Goal: Transaction & Acquisition: Purchase product/service

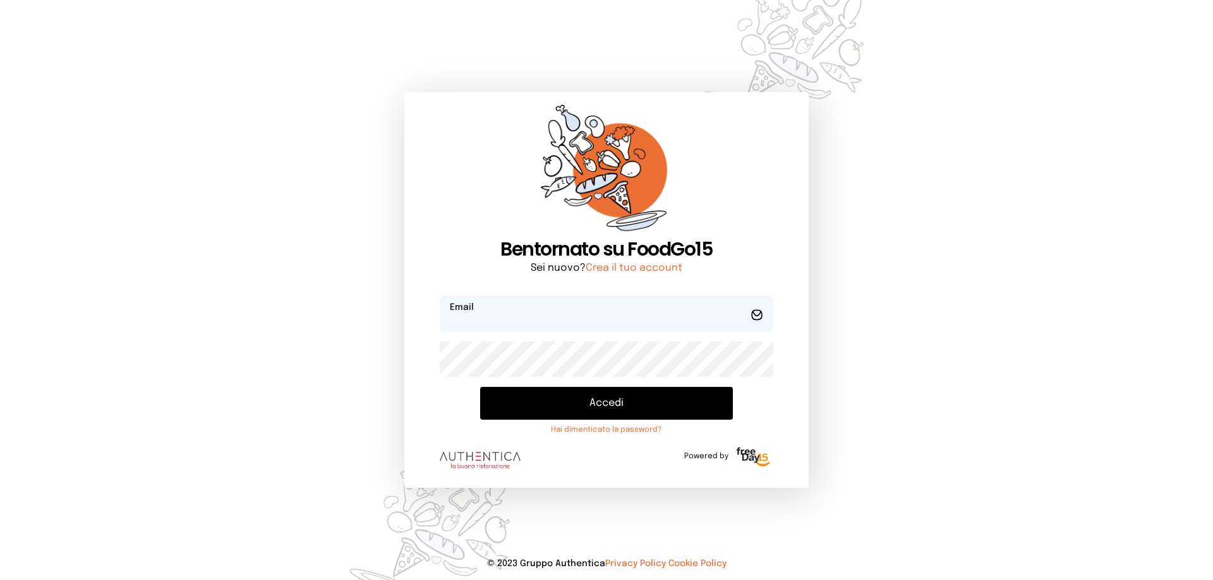
type input "**********"
click at [593, 405] on button "Accedi" at bounding box center [606, 403] width 253 height 33
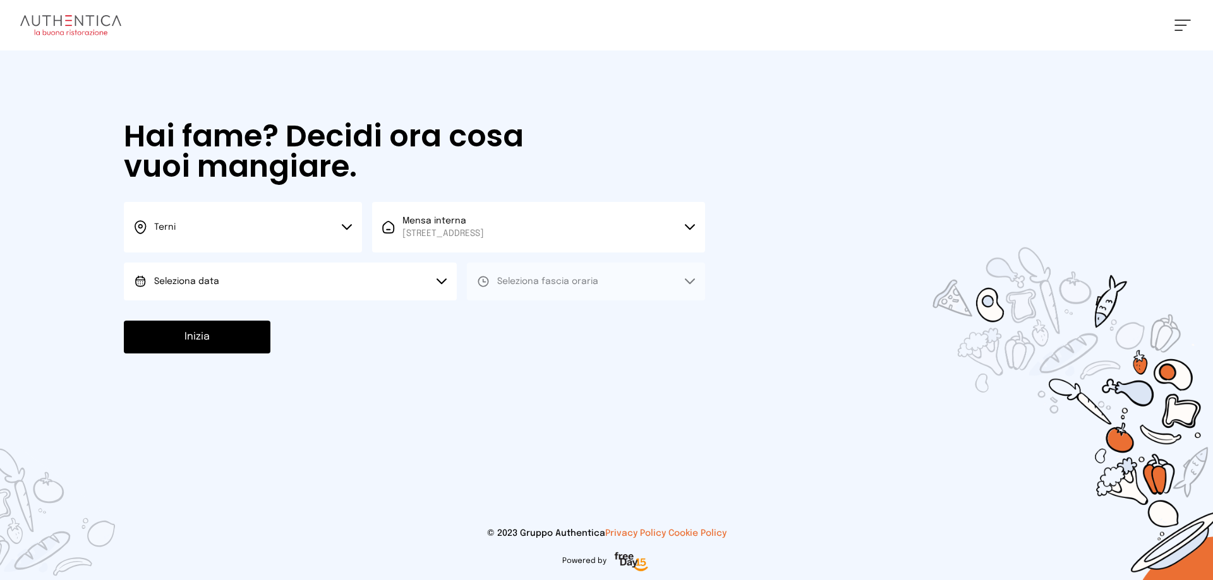
click at [220, 279] on button "Seleziona data" at bounding box center [290, 282] width 333 height 38
click at [220, 301] on div "Seleziona data Scegli la data [DATE], [DATE]" at bounding box center [290, 282] width 333 height 38
click at [308, 319] on li "[DATE], [DATE]" at bounding box center [290, 317] width 333 height 33
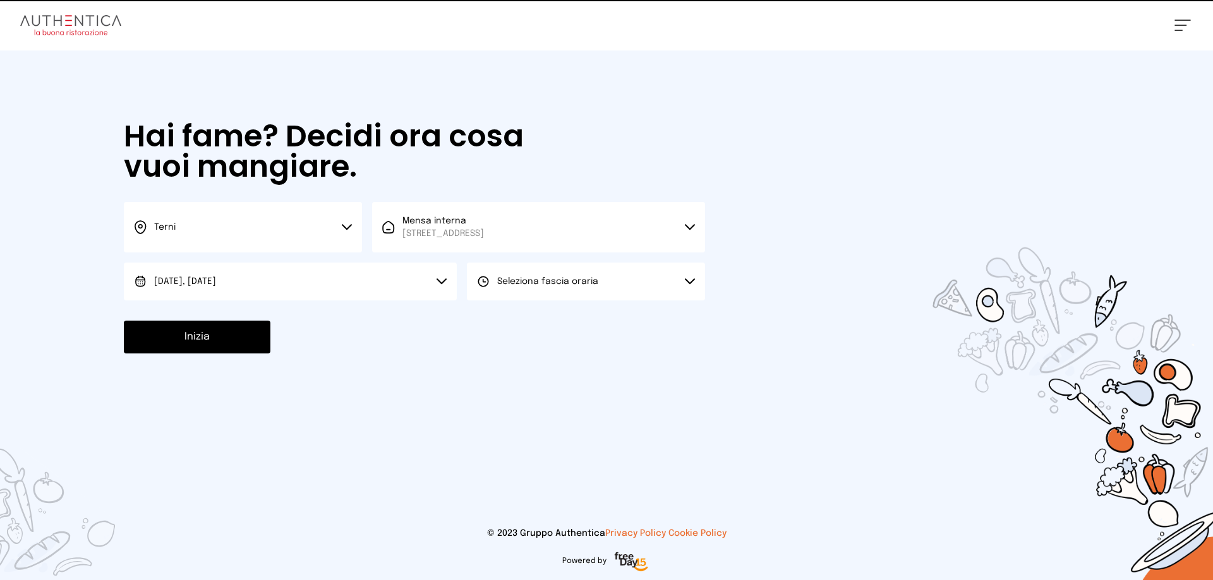
click at [520, 287] on span "Seleziona fascia oraria" at bounding box center [547, 281] width 101 height 13
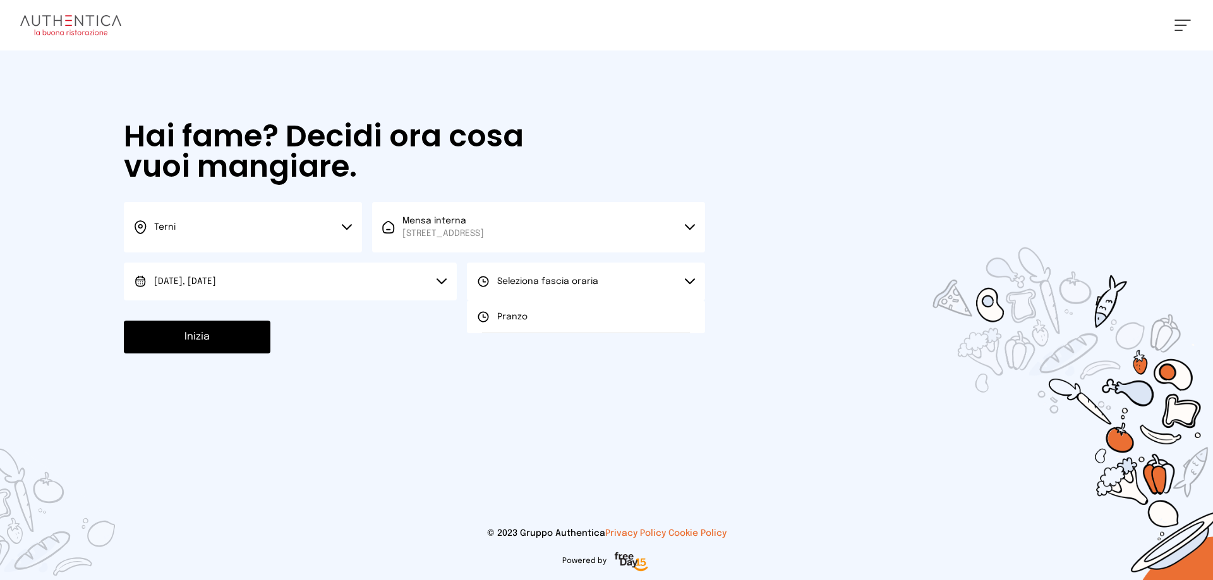
drag, startPoint x: 520, startPoint y: 319, endPoint x: 398, endPoint y: 320, distance: 122.5
click at [510, 319] on span "Pranzo" at bounding box center [512, 317] width 30 height 13
click at [231, 332] on button "Inizia" at bounding box center [197, 337] width 147 height 33
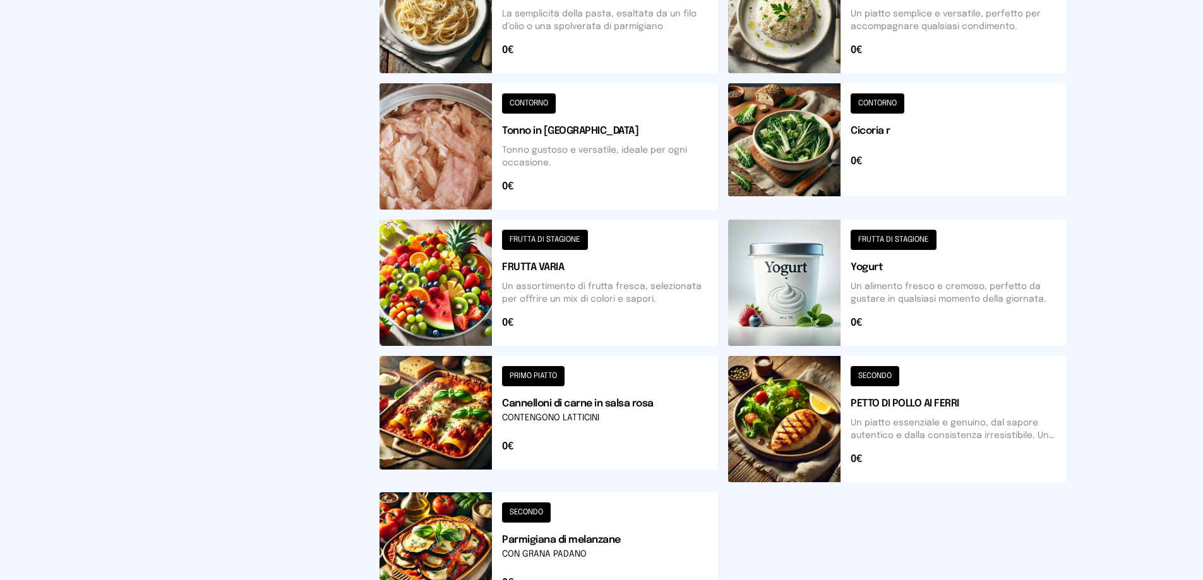
scroll to position [63, 0]
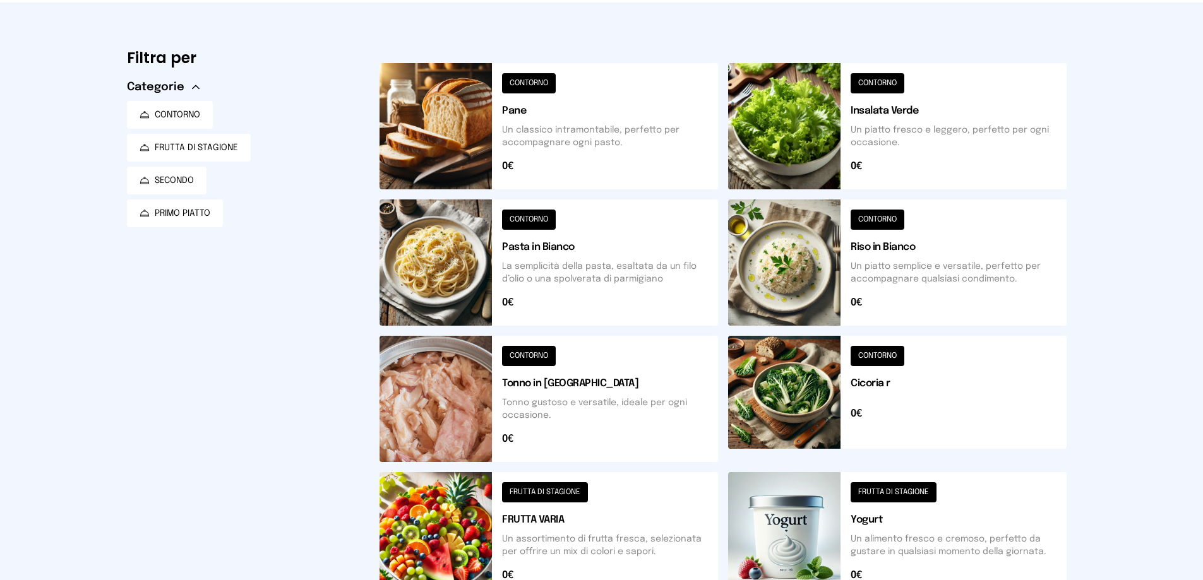
click at [445, 534] on button at bounding box center [549, 535] width 339 height 126
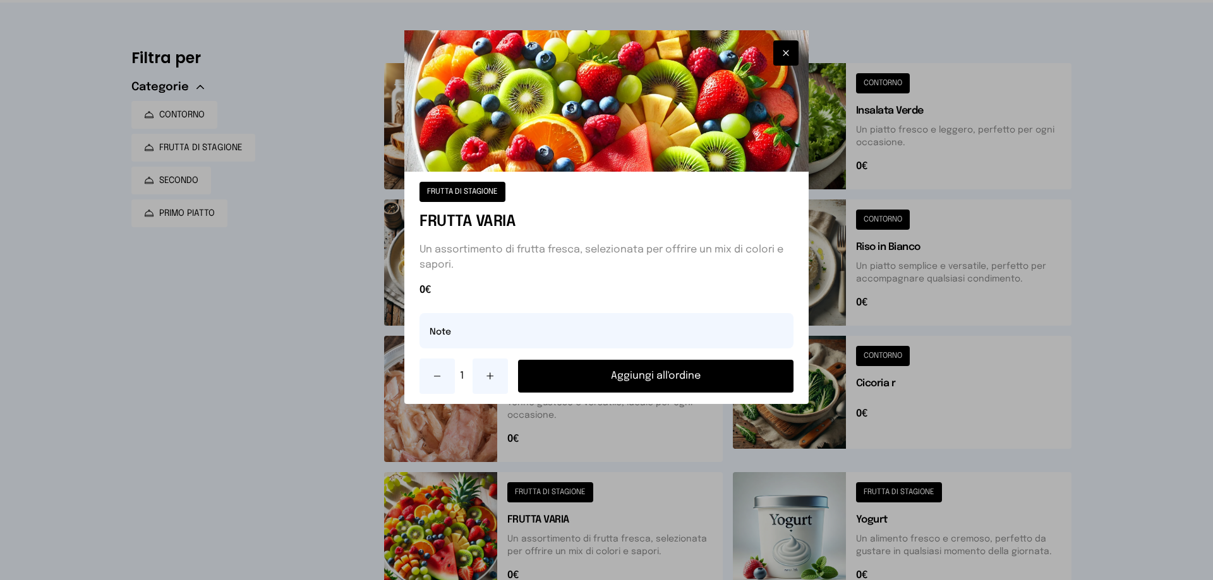
click at [491, 376] on icon at bounding box center [490, 376] width 6 height 0
click at [441, 330] on input "text" at bounding box center [606, 330] width 374 height 35
type input "**********"
click at [664, 378] on button "Aggiungi all'ordine" at bounding box center [655, 376] width 275 height 33
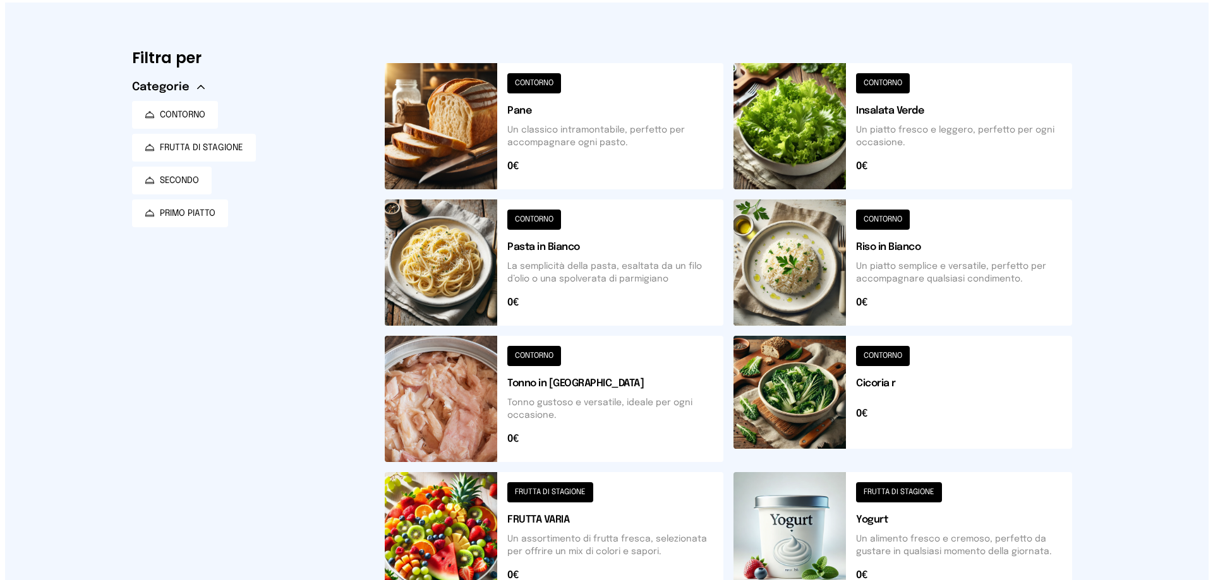
scroll to position [0, 0]
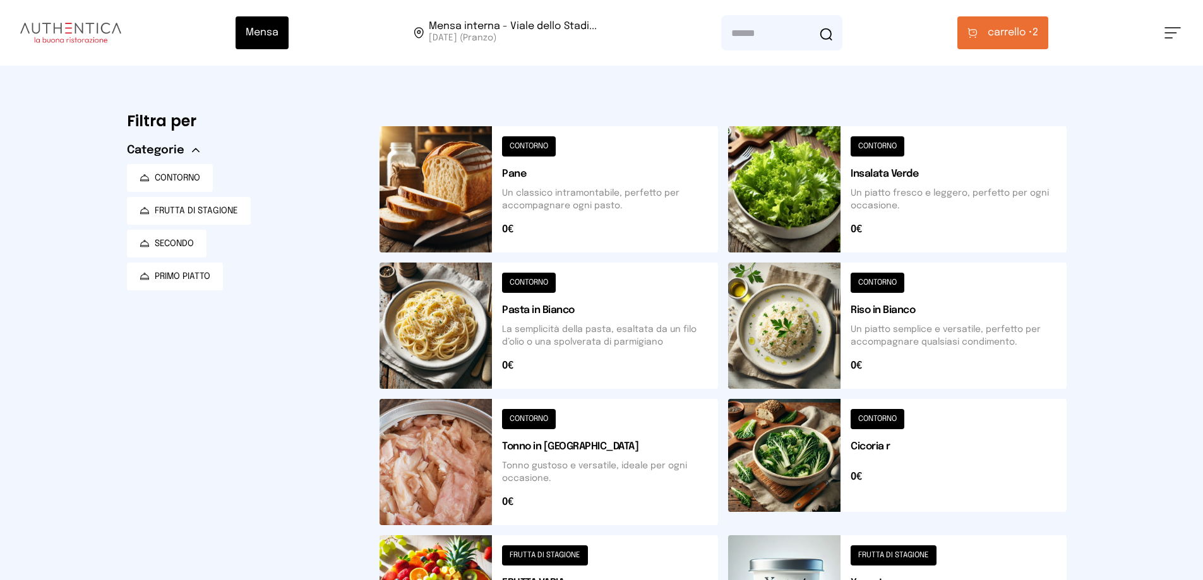
click at [1016, 37] on span "carrello •" at bounding box center [1010, 32] width 45 height 15
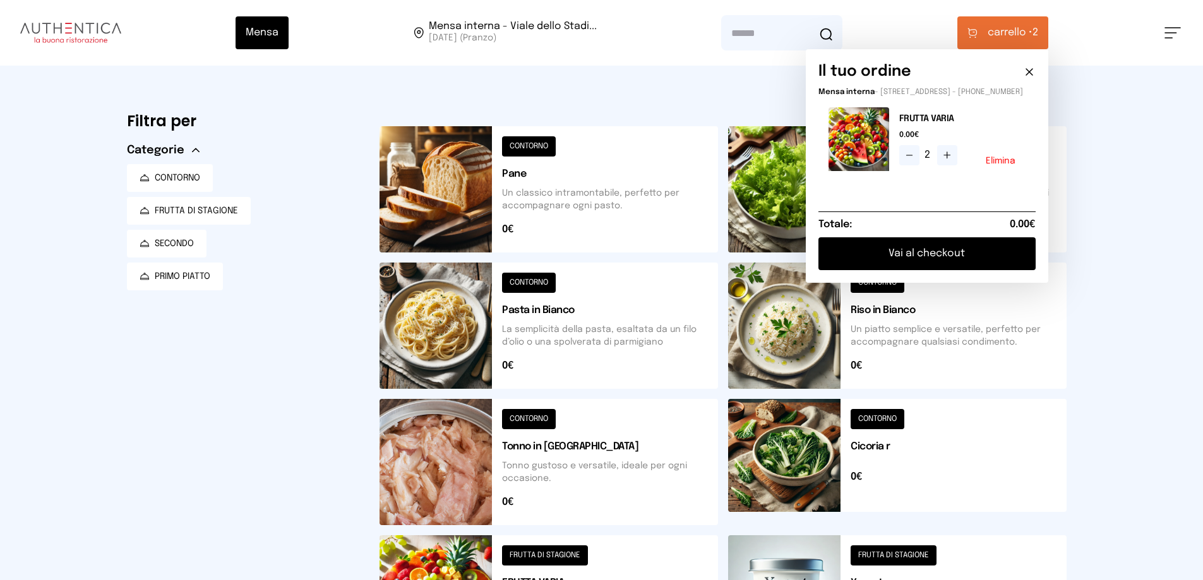
click at [1016, 438] on button at bounding box center [897, 462] width 339 height 126
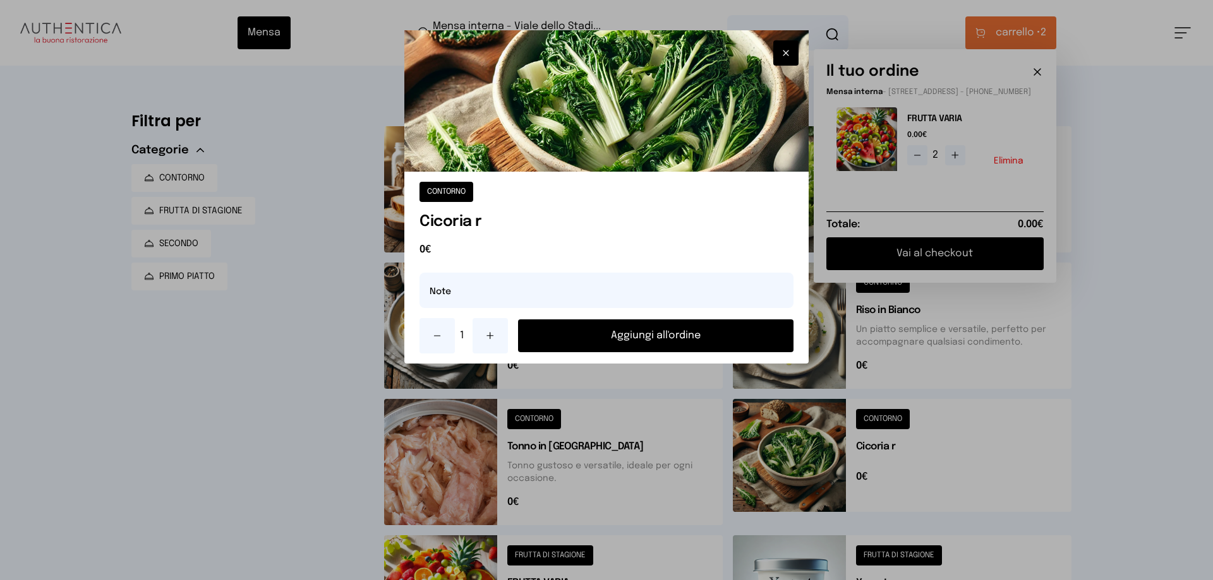
click at [959, 264] on div at bounding box center [606, 290] width 1213 height 580
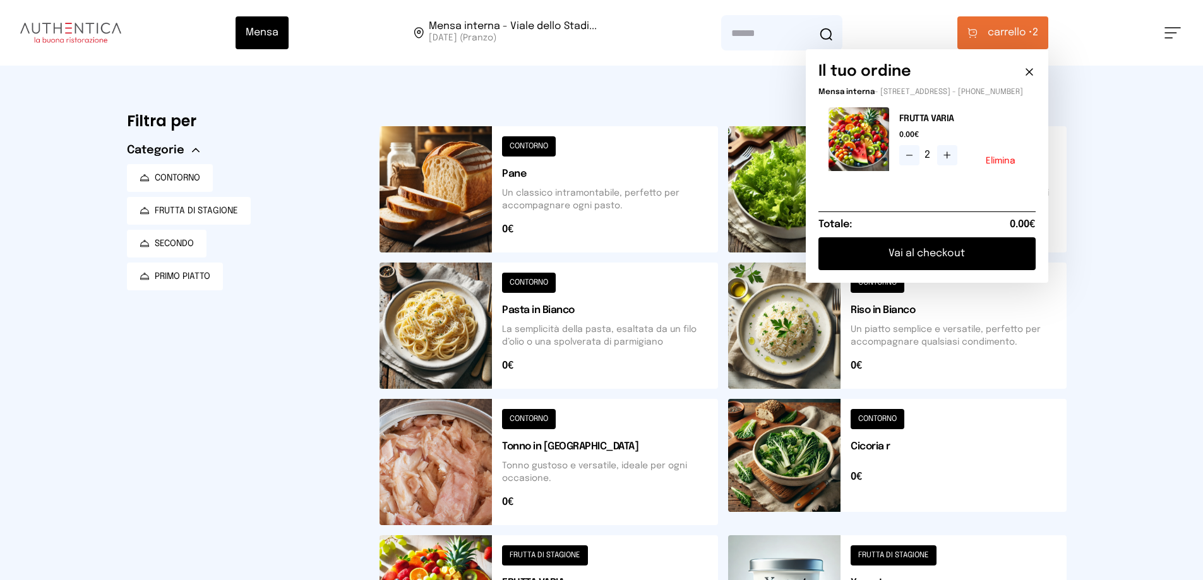
click at [956, 263] on button "Vai al checkout" at bounding box center [927, 253] width 217 height 33
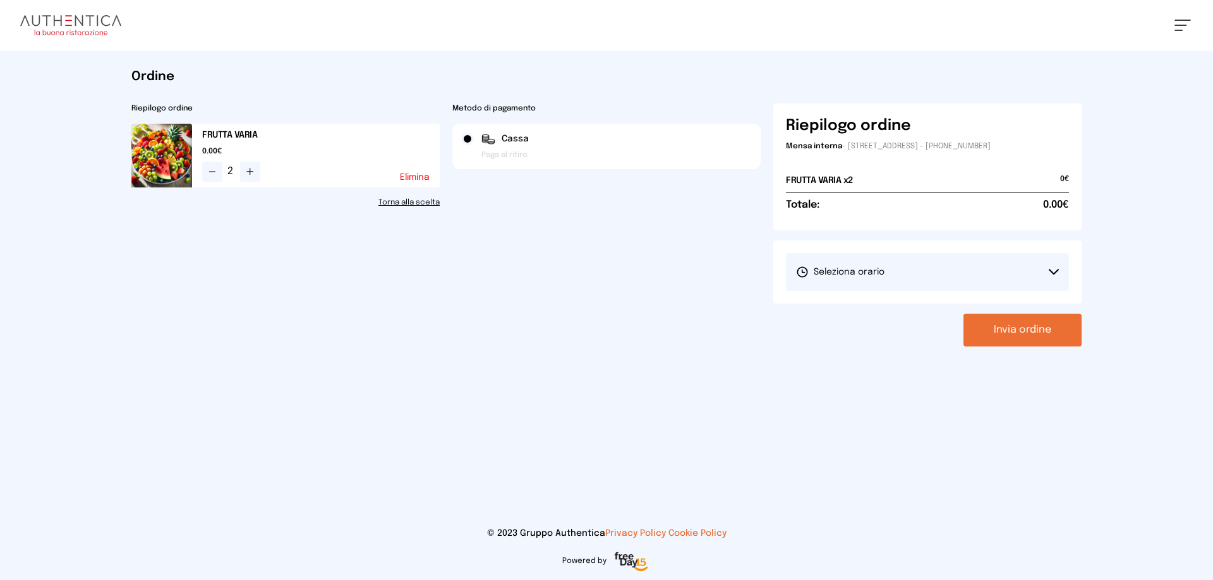
click at [909, 272] on button "Seleziona orario" at bounding box center [927, 272] width 283 height 38
click at [910, 311] on li "1° Turno (13:00 - 15:00)" at bounding box center [927, 307] width 283 height 33
click at [399, 204] on link "Torna alla scelta" at bounding box center [285, 203] width 308 height 10
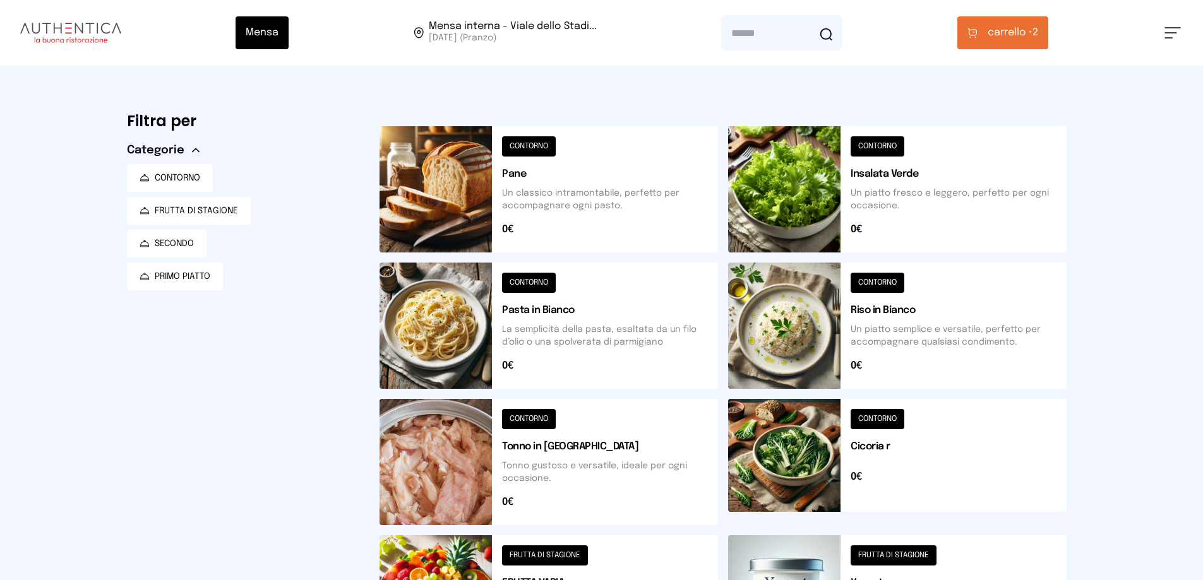
click at [460, 189] on button at bounding box center [549, 189] width 339 height 126
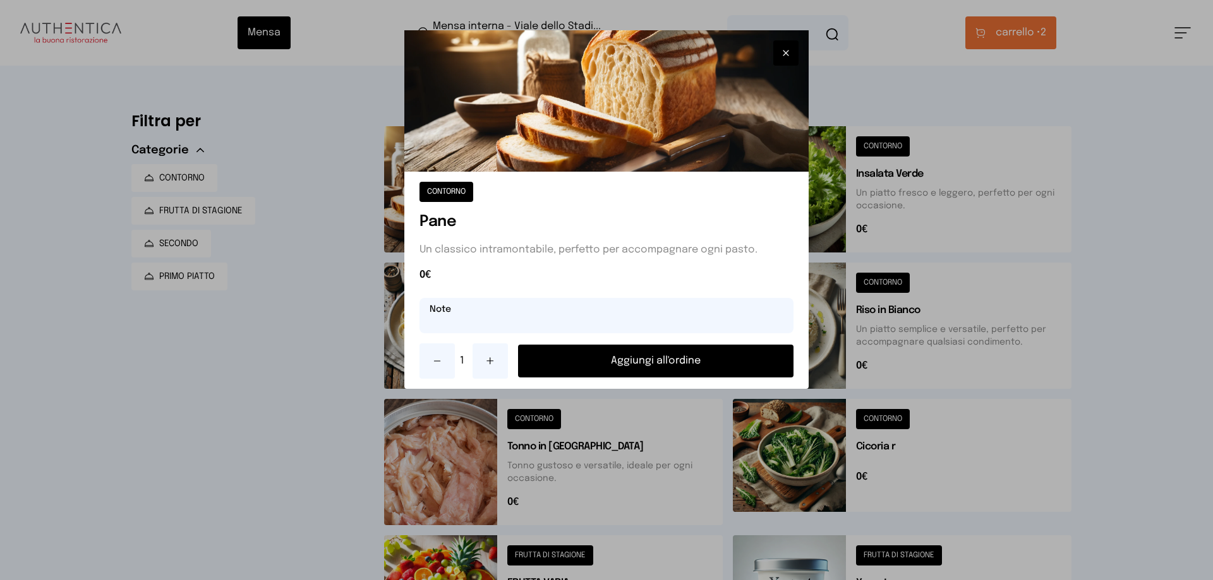
click at [479, 315] on input "text" at bounding box center [606, 315] width 374 height 35
type input "*"
type input "**********"
click at [660, 361] on button "Aggiungi all'ordine" at bounding box center [655, 361] width 275 height 33
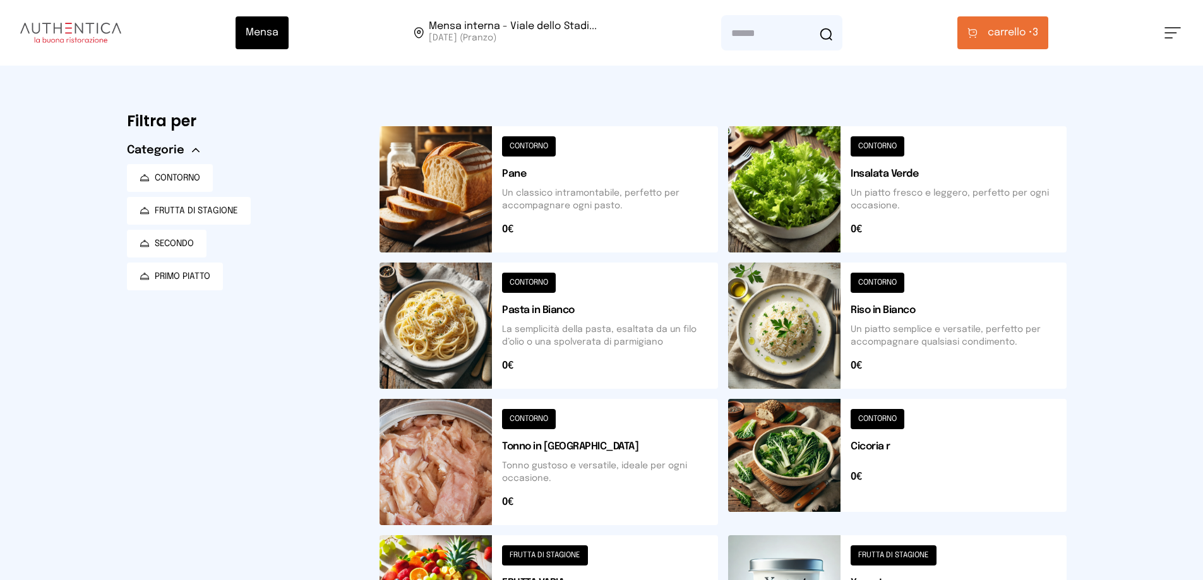
click at [1017, 32] on span "carrello •" at bounding box center [1010, 32] width 45 height 15
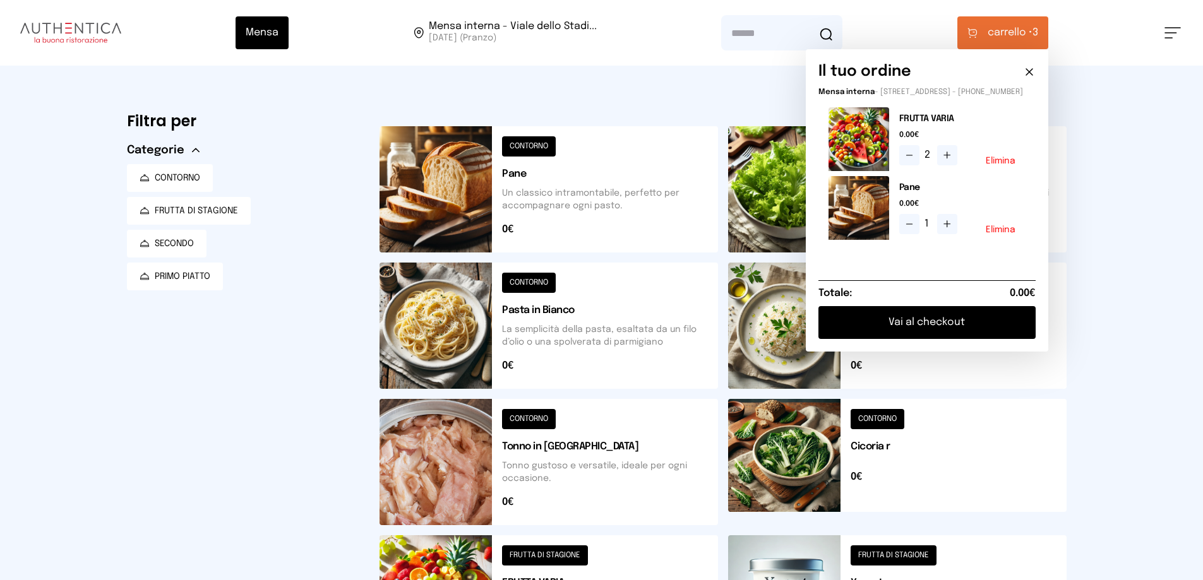
click at [930, 334] on button "Vai al checkout" at bounding box center [927, 322] width 217 height 33
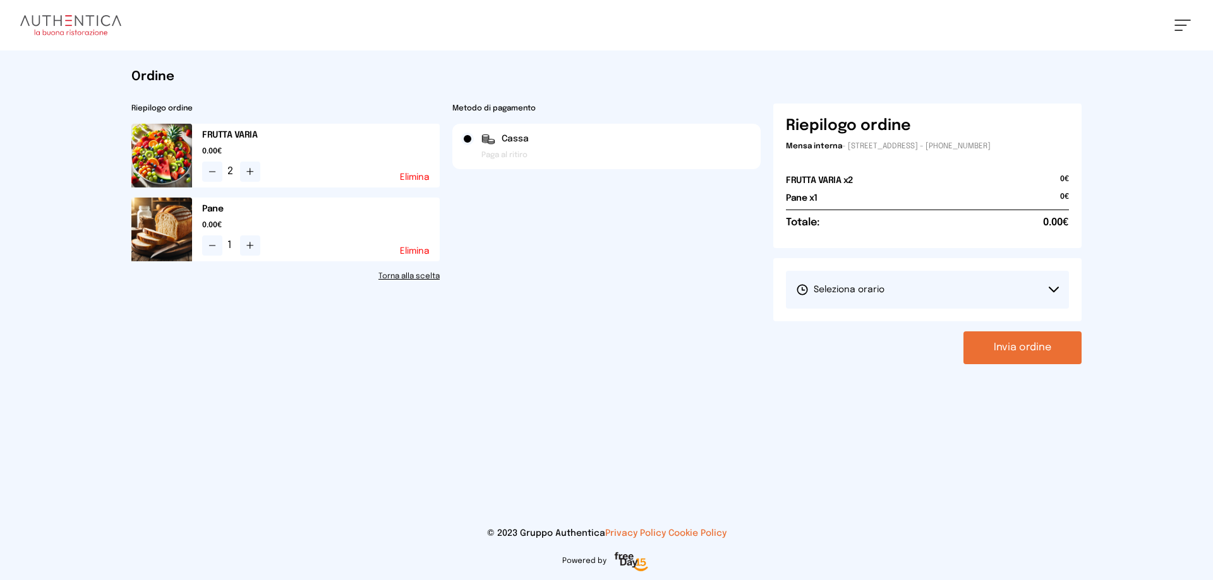
click at [866, 290] on span "Seleziona orario" at bounding box center [840, 290] width 88 height 13
click at [863, 325] on span "1° Turno (13:00 - 15:00)" at bounding box center [843, 325] width 95 height 13
click at [1011, 344] on button "Invia ordine" at bounding box center [1022, 348] width 118 height 33
